Goal: Book appointment/travel/reservation

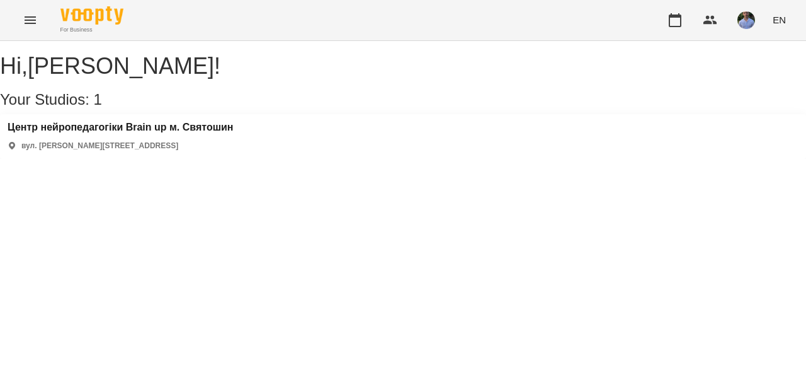
click at [194, 151] on div "Центр нейропедагогіки Brain up м. Святошин вул. [PERSON_NAME][STREET_ADDRESS]" at bounding box center [121, 137] width 226 height 30
click at [147, 133] on h3 "Центр нейропедагогіки Brain up м. Святошин" at bounding box center [121, 127] width 226 height 11
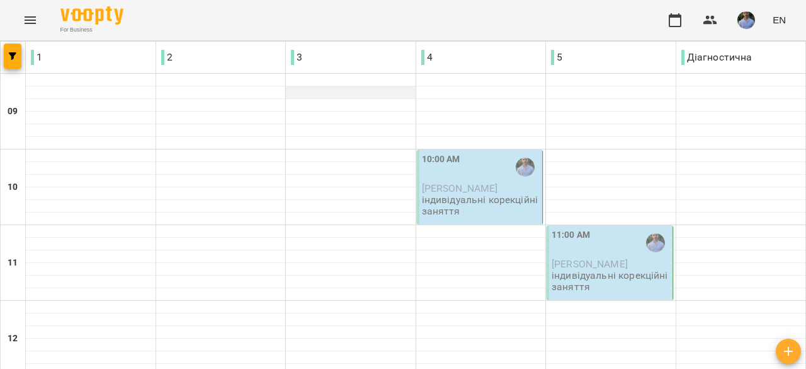
click at [337, 98] on div at bounding box center [351, 98] width 130 height 1
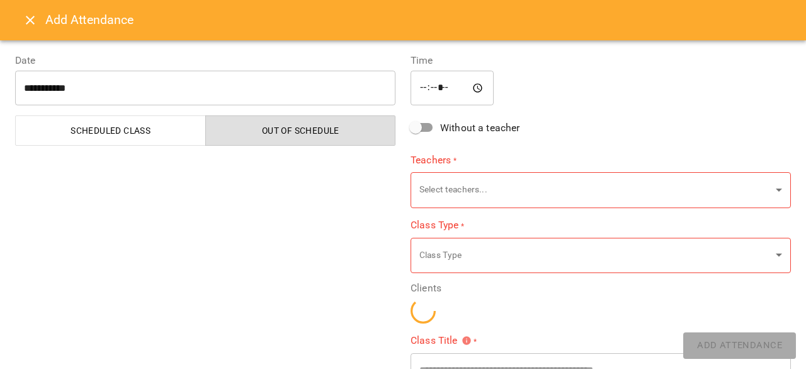
type input "**********"
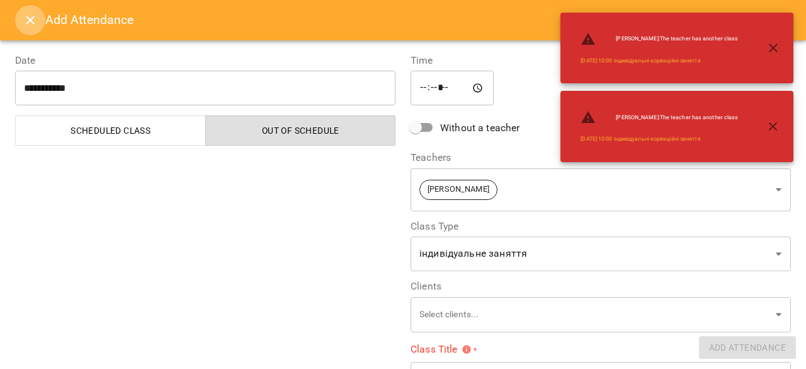
click at [30, 22] on icon "Close" at bounding box center [30, 20] width 15 height 15
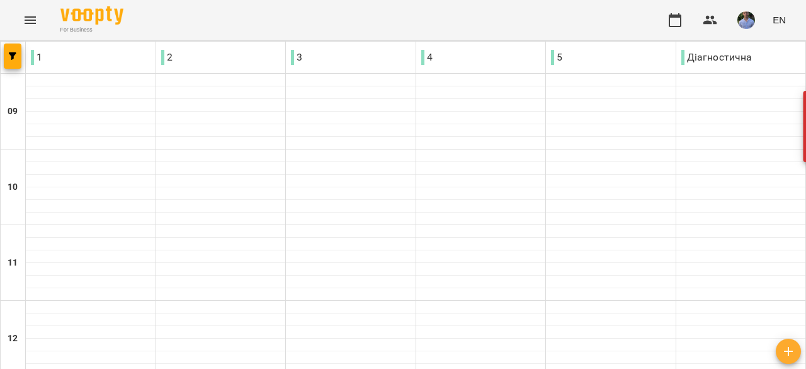
scroll to position [441, 0]
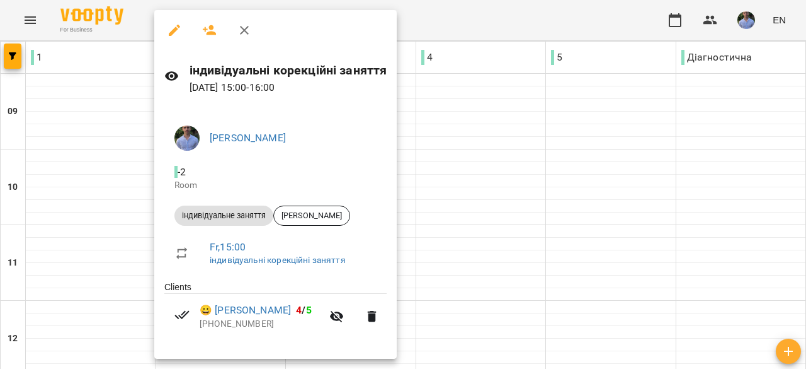
click at [345, 316] on icon "button" at bounding box center [336, 316] width 15 height 15
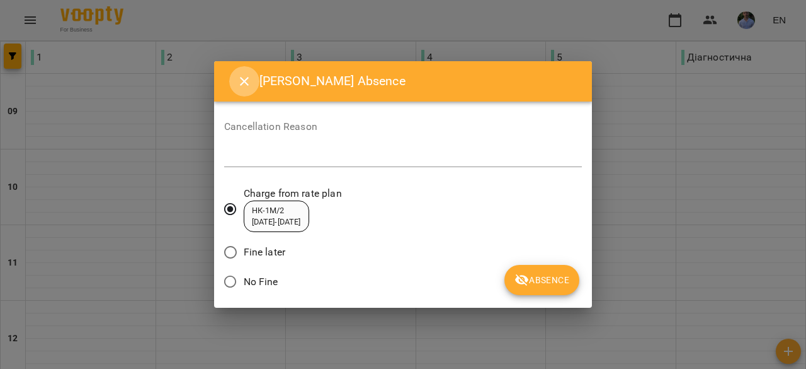
click at [244, 79] on icon "Close" at bounding box center [244, 81] width 15 height 15
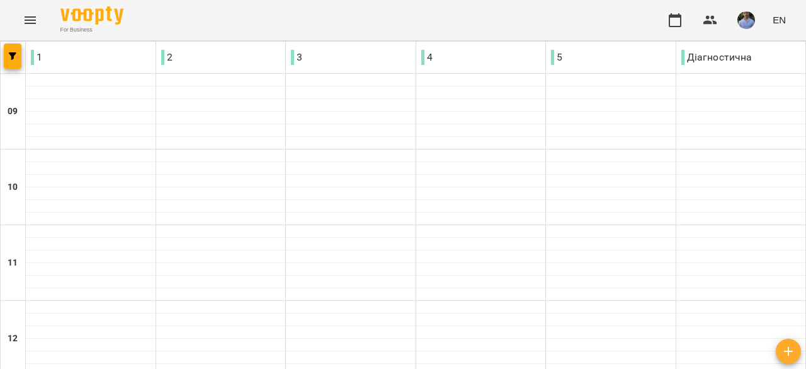
scroll to position [620, 0]
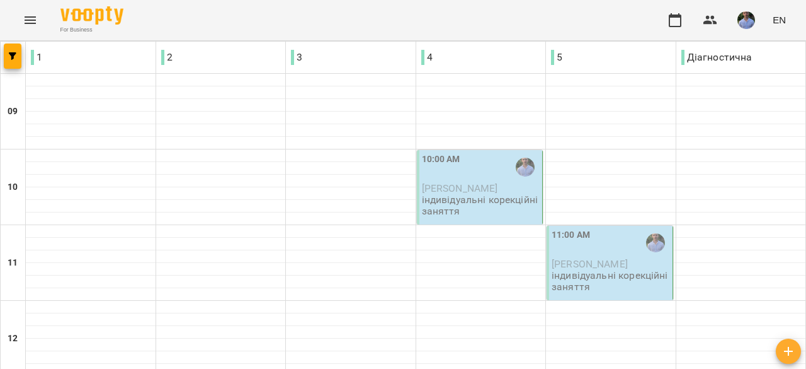
scroll to position [0, 0]
click at [465, 177] on div "10:00 AM" at bounding box center [481, 166] width 118 height 29
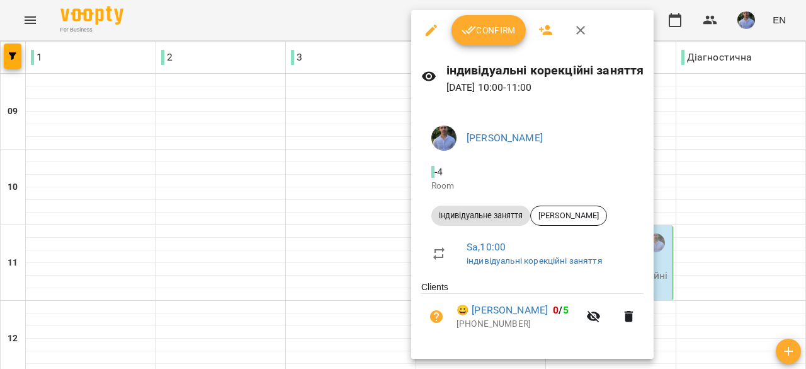
click at [588, 28] on button "button" at bounding box center [581, 30] width 30 height 30
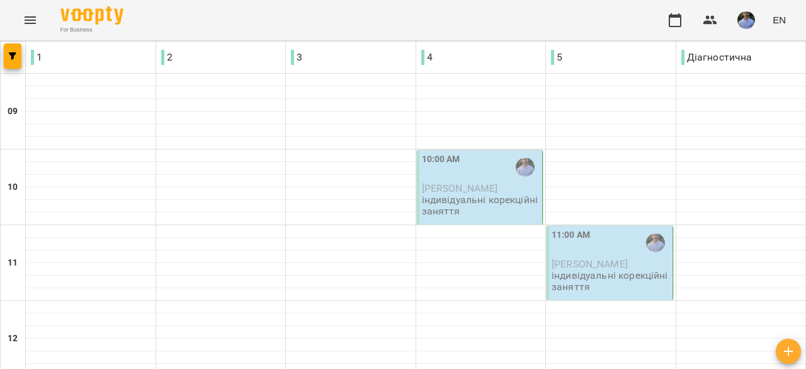
scroll to position [620, 0]
